Goal: Communication & Community: Participate in discussion

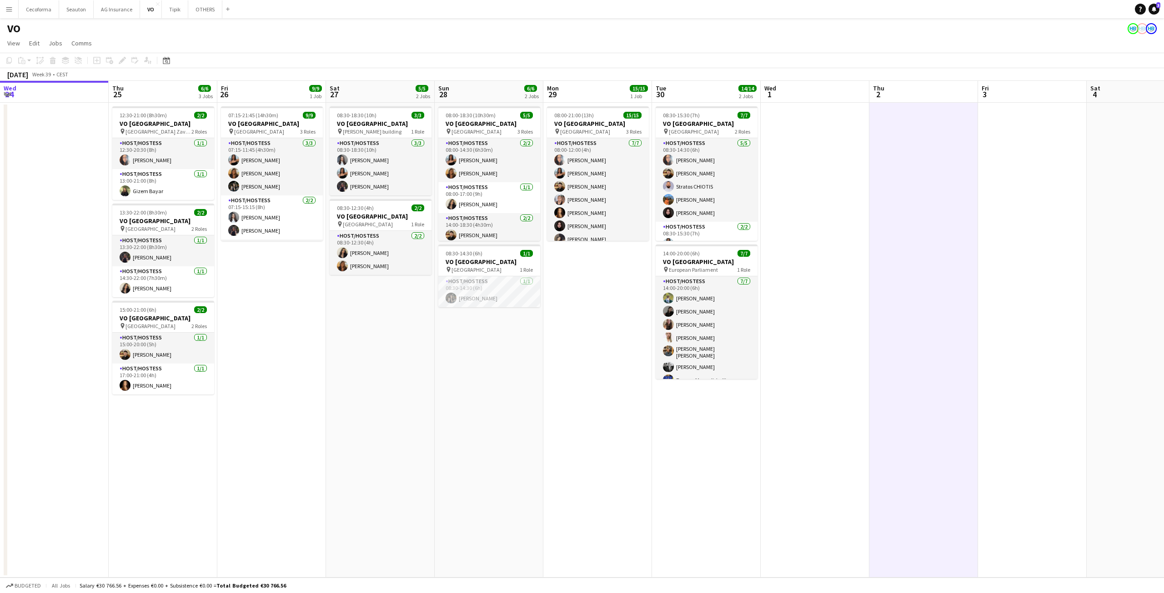
click at [1158, 7] on span "3" at bounding box center [1158, 5] width 4 height 6
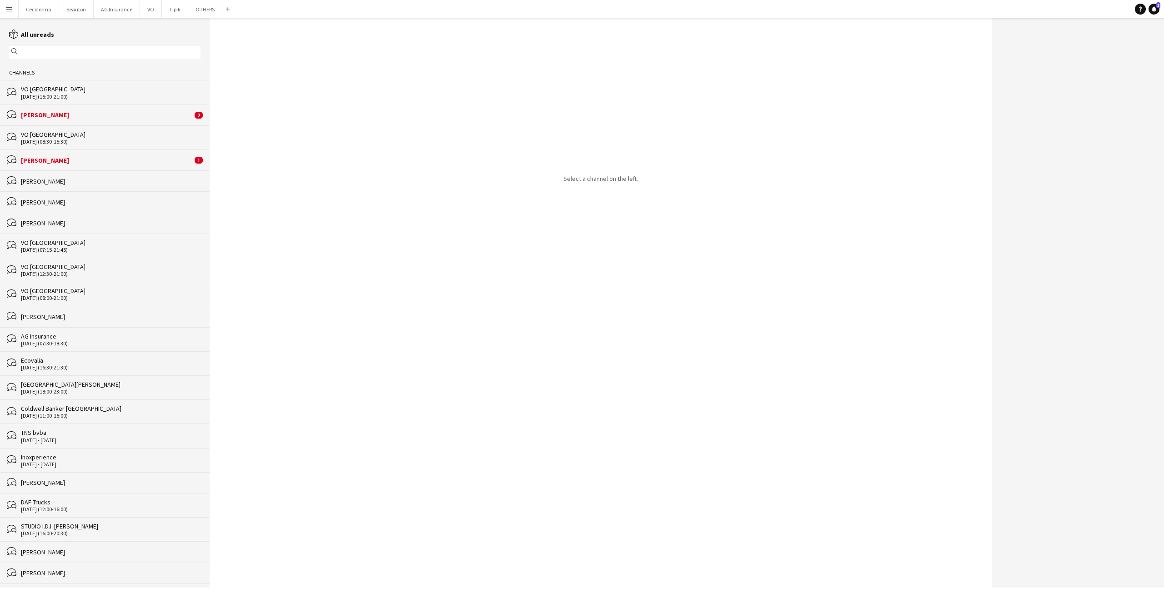
click at [100, 109] on div "bubbles [PERSON_NAME] 2" at bounding box center [105, 115] width 210 height 21
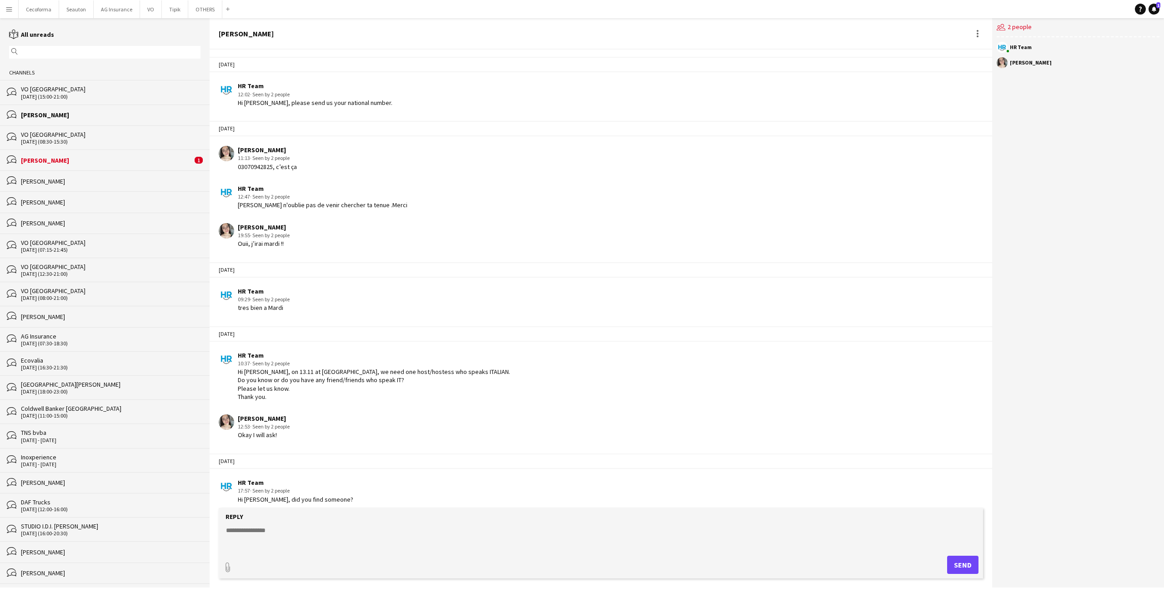
scroll to position [875, 0]
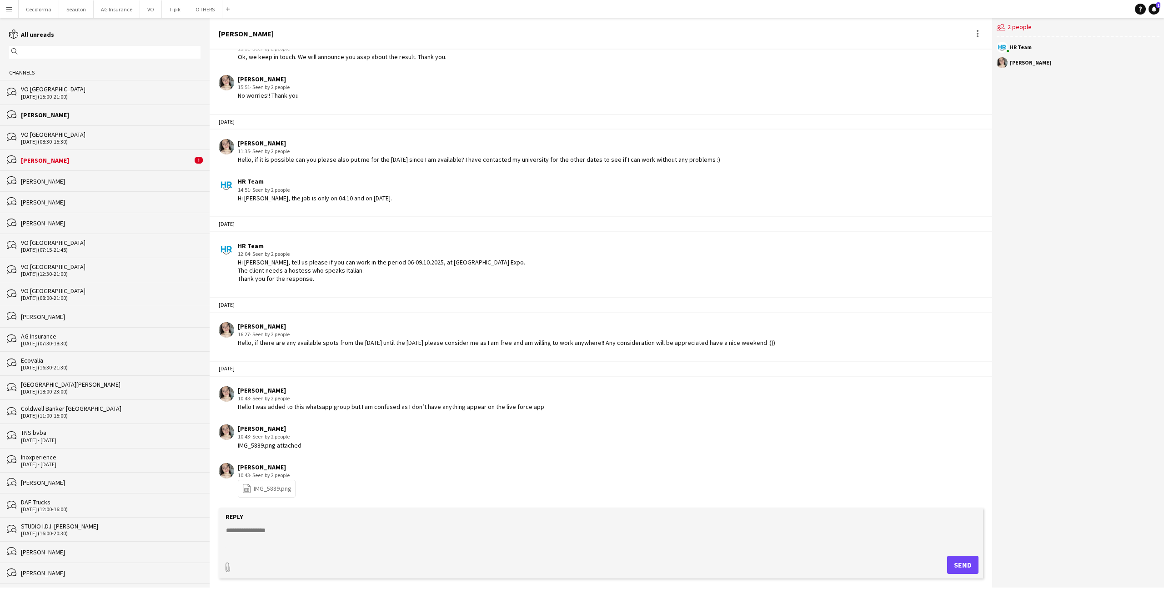
click at [266, 495] on div "file-spreadsheet IMG_5889.png" at bounding box center [267, 489] width 58 height 18
click at [265, 492] on link "file-spreadsheet IMG_5889.png" at bounding box center [267, 489] width 50 height 10
click at [149, 10] on button "VO Close" at bounding box center [151, 9] width 22 height 18
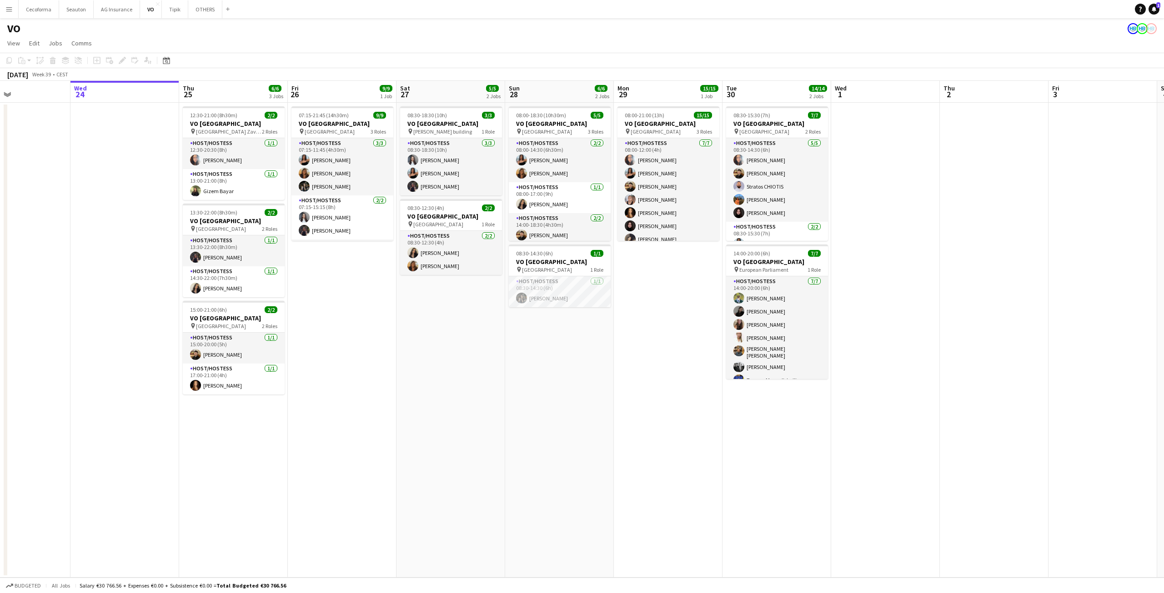
scroll to position [0, 346]
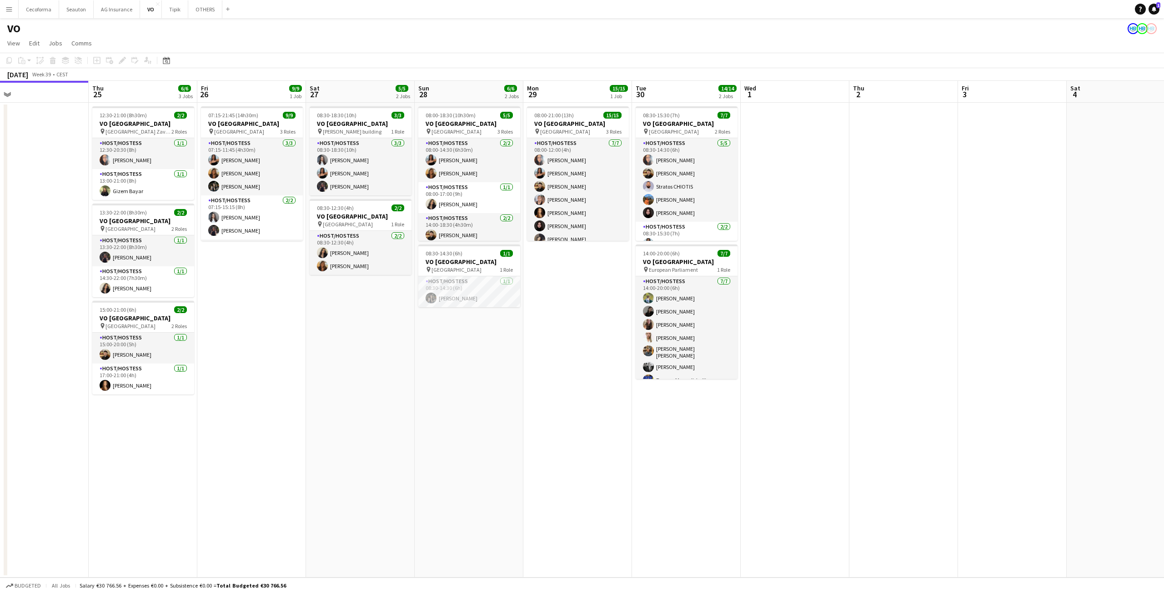
drag, startPoint x: 422, startPoint y: 287, endPoint x: 293, endPoint y: 311, distance: 131.0
click at [293, 311] on app-calendar-viewport "Sun 21 Mon 22 Tue 23 Wed 24 Thu 25 6/6 3 Jobs Fri 26 9/9 1 Job Sat 27 5/5 2 Job…" at bounding box center [582, 329] width 1164 height 497
click at [1156, 4] on link "Notifications 1" at bounding box center [1154, 9] width 11 height 11
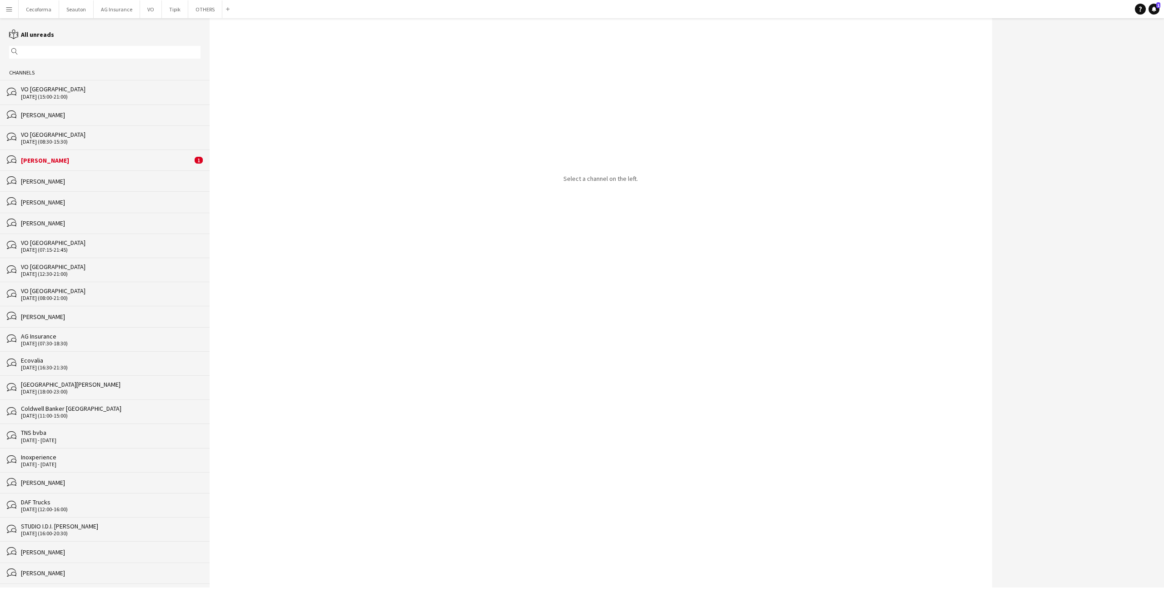
click at [70, 109] on div "bubbles [PERSON_NAME]" at bounding box center [105, 115] width 210 height 21
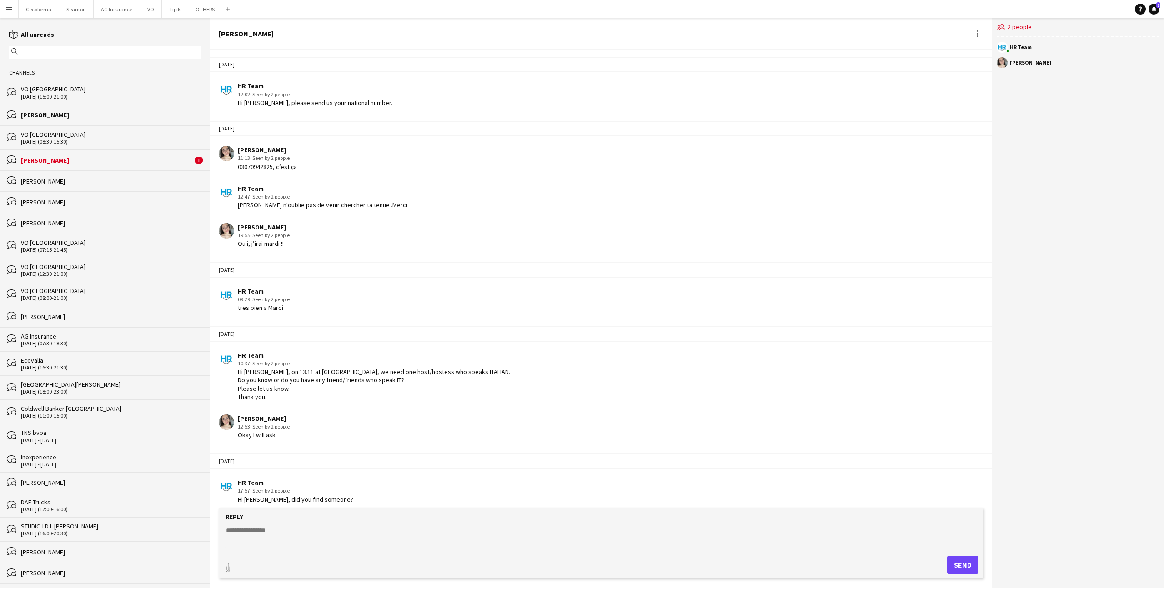
scroll to position [875, 0]
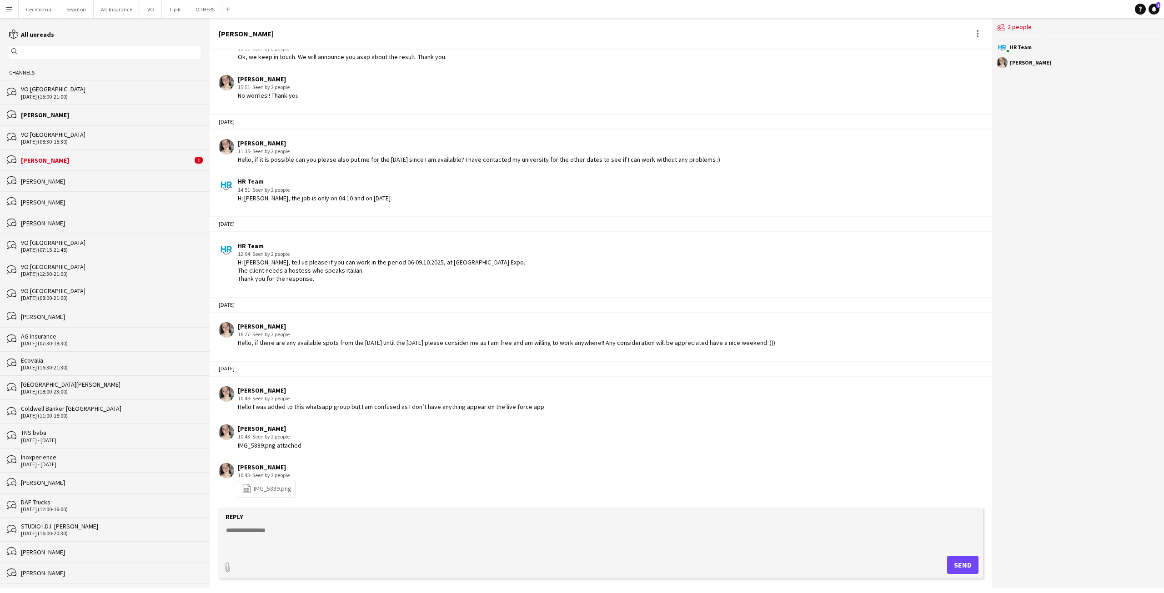
drag, startPoint x: 356, startPoint y: 528, endPoint x: 350, endPoint y: 525, distance: 6.1
click at [352, 526] on textarea at bounding box center [602, 538] width 755 height 24
type textarea "**********"
click at [968, 562] on button "Send" at bounding box center [962, 565] width 31 height 18
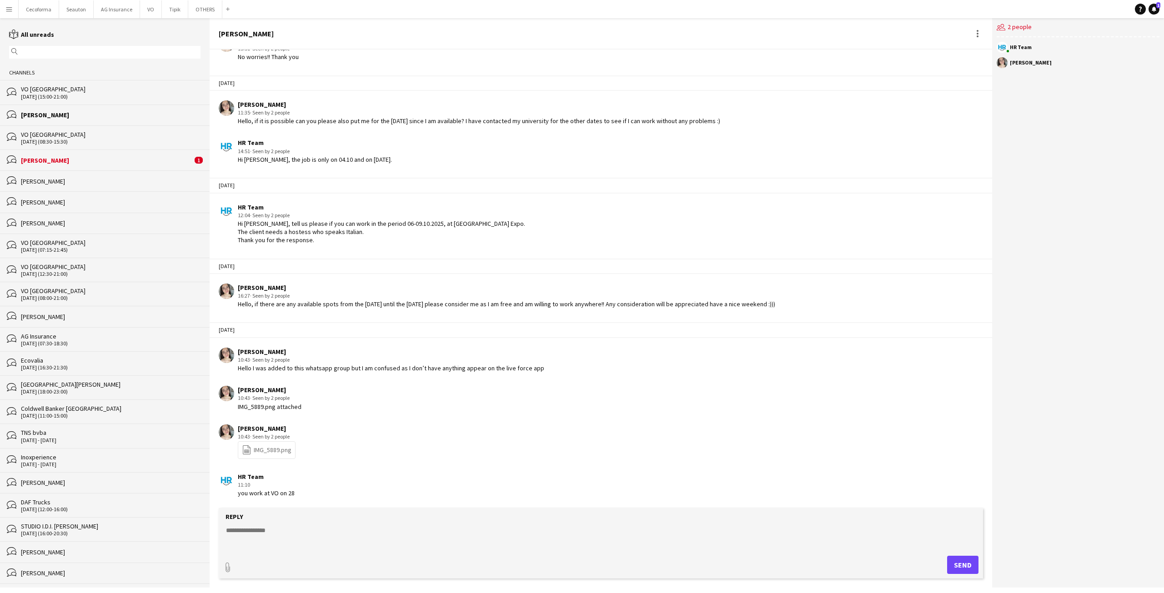
click at [313, 556] on form "Reply paperclip Send" at bounding box center [601, 543] width 764 height 70
click at [293, 512] on form "Reply paperclip Send" at bounding box center [601, 543] width 764 height 70
click at [286, 544] on textarea at bounding box center [602, 538] width 755 height 24
click at [285, 537] on textarea at bounding box center [602, 538] width 755 height 24
click at [286, 537] on textarea at bounding box center [602, 538] width 755 height 24
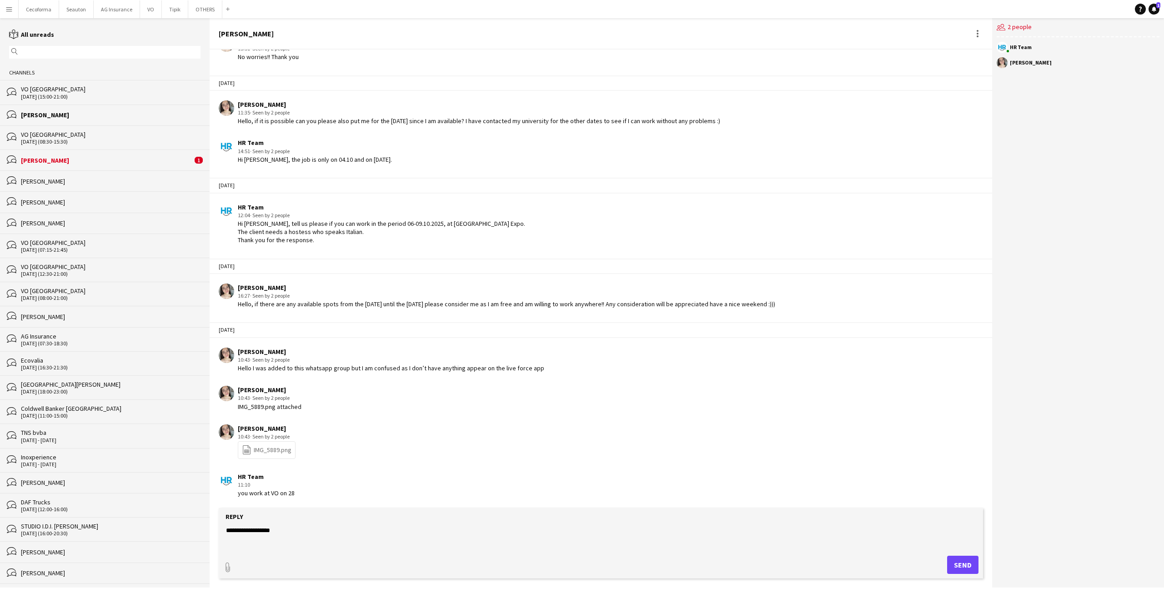
type textarea "**********"
click at [965, 566] on button "Send" at bounding box center [962, 565] width 31 height 18
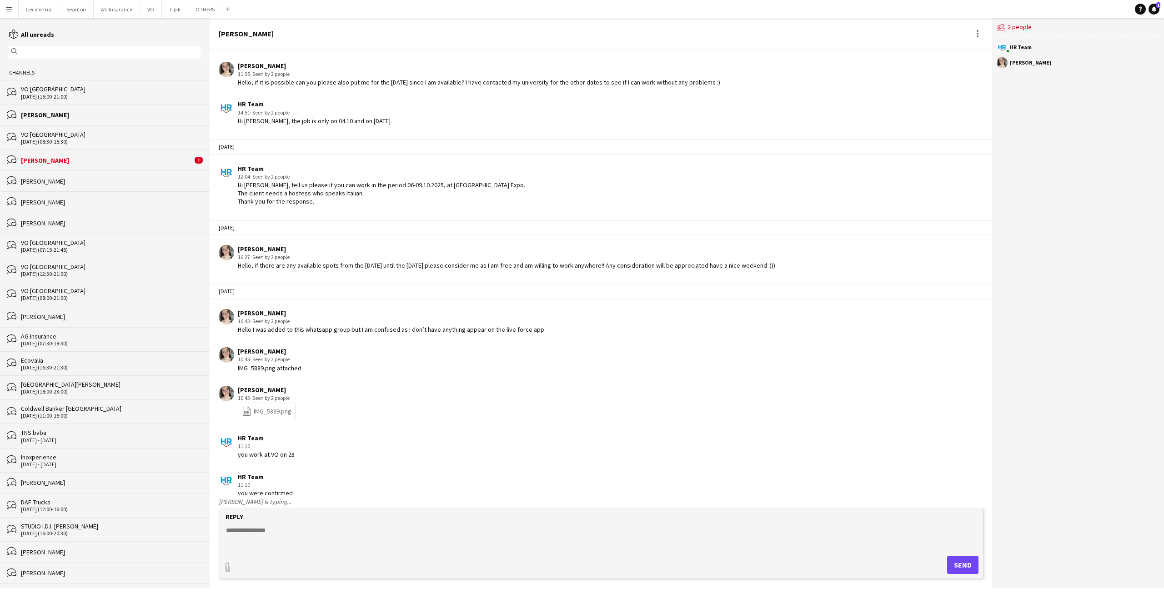
click at [747, 536] on textarea at bounding box center [602, 538] width 755 height 24
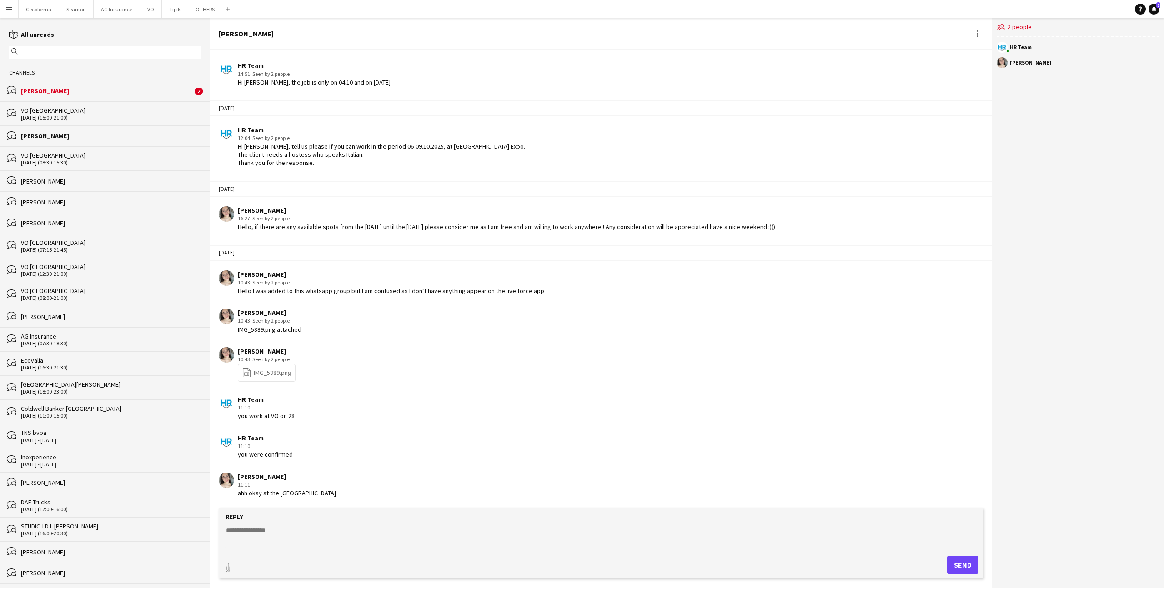
click at [441, 369] on div "[PERSON_NAME] 10:43 · Seen by 2 people file-spreadsheet IMG_5889.png" at bounding box center [532, 364] width 626 height 35
